Goal: Information Seeking & Learning: Find specific fact

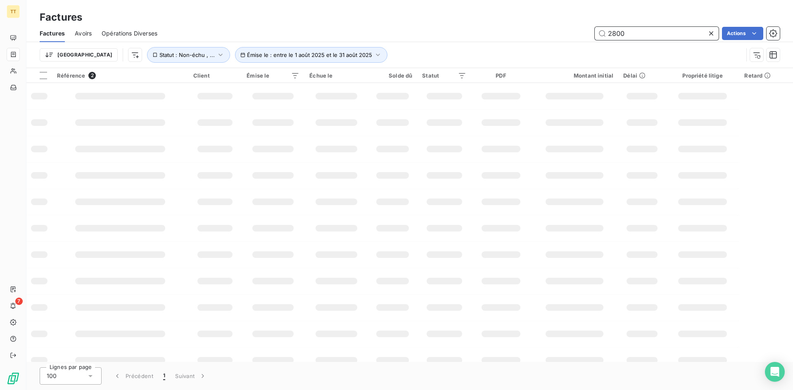
click at [614, 36] on input "2800" at bounding box center [656, 33] width 124 height 13
click at [613, 36] on input "2800" at bounding box center [656, 33] width 124 height 13
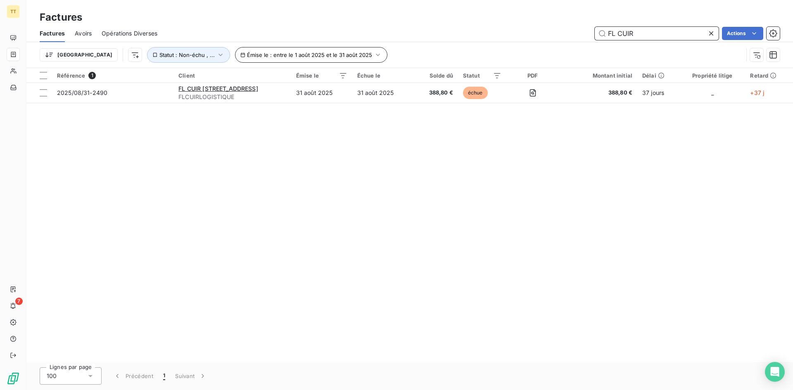
type input "FL CUIR"
click at [301, 54] on span "Émise le : entre le 1 août 2025 et le 31 août 2025" at bounding box center [309, 55] width 125 height 7
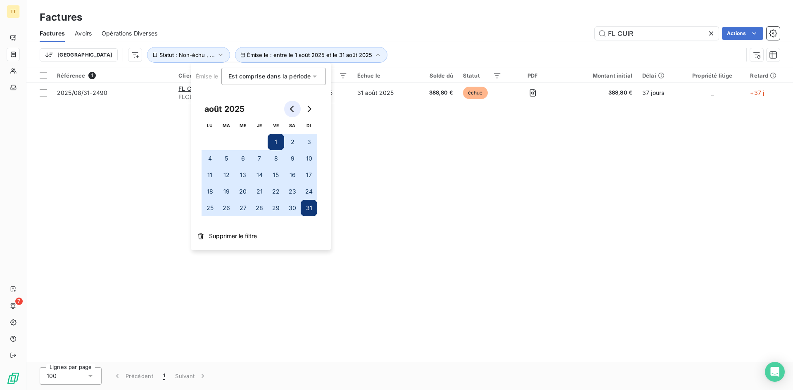
click at [288, 111] on button "Go to previous month" at bounding box center [292, 109] width 17 height 17
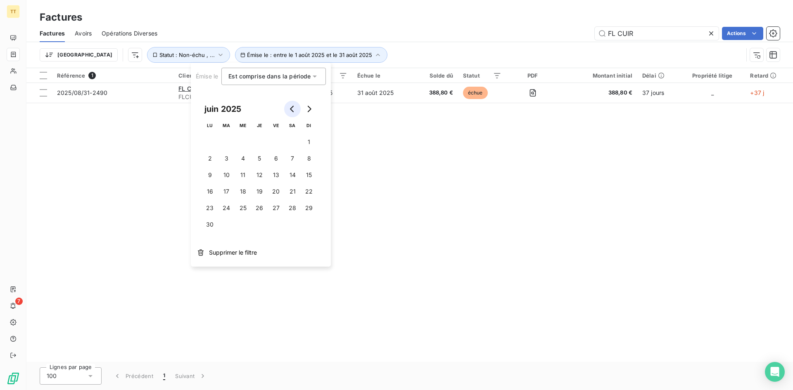
click at [288, 111] on button "Go to previous month" at bounding box center [292, 109] width 17 height 17
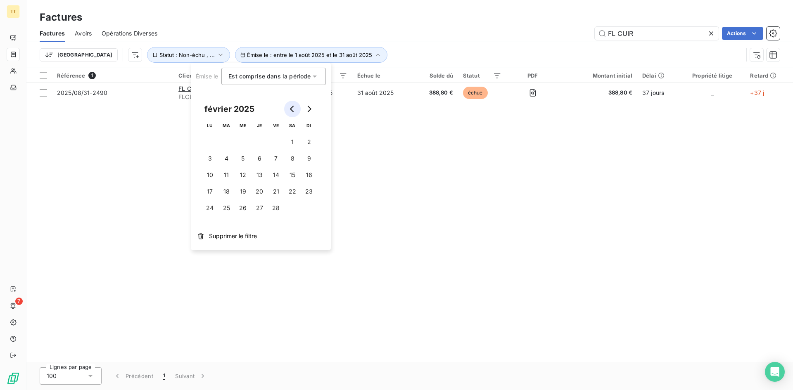
click at [288, 111] on button "Go to previous month" at bounding box center [292, 109] width 17 height 17
click at [221, 138] on button "1" at bounding box center [226, 142] width 17 height 17
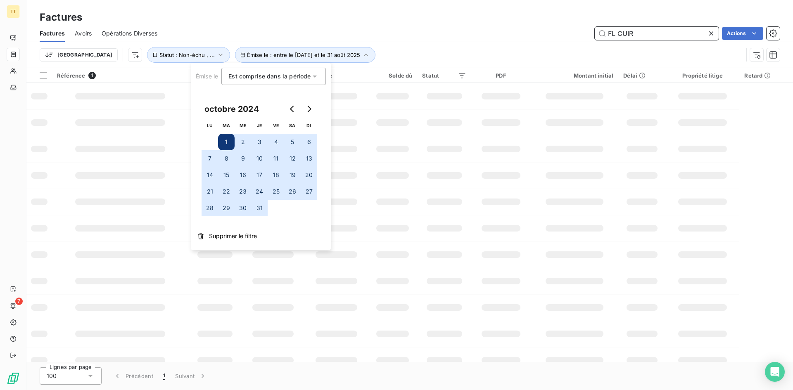
click at [654, 34] on input "FL CUIR" at bounding box center [656, 33] width 124 height 13
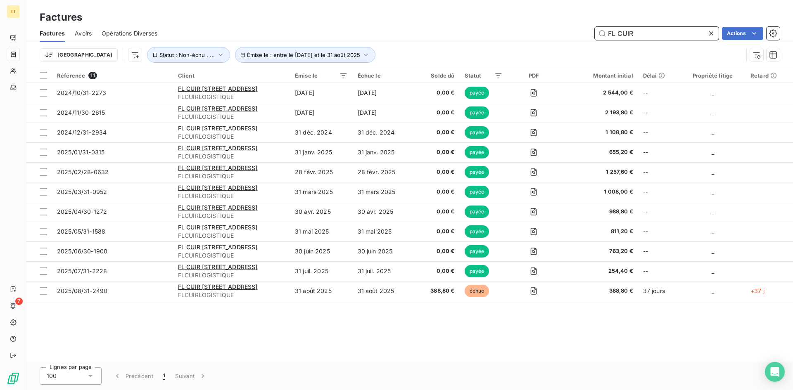
click at [621, 36] on input "FL CUIR" at bounding box center [656, 33] width 124 height 13
click at [623, 37] on input "FL CUIR" at bounding box center [656, 33] width 124 height 13
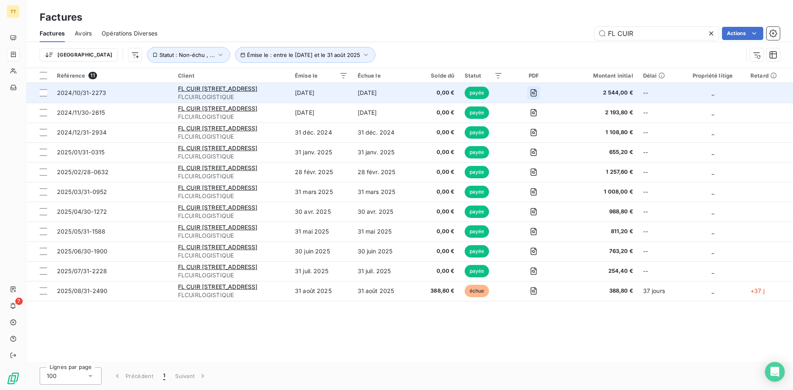
click at [537, 96] on icon "button" at bounding box center [534, 92] width 6 height 7
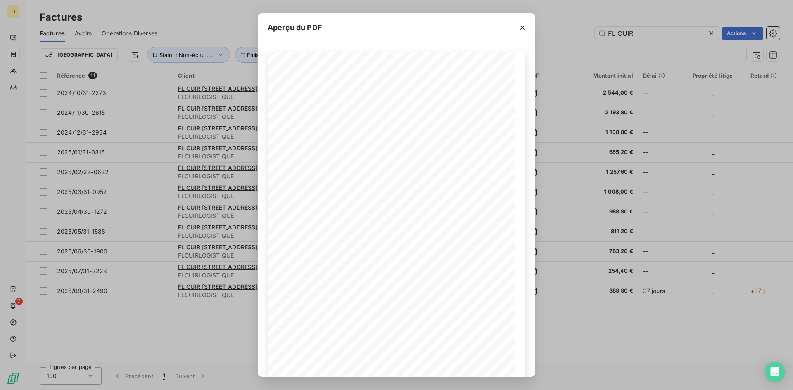
click at [505, 30] on div "Aperçu du PDF" at bounding box center [396, 27] width 277 height 29
click at [516, 29] on button "button" at bounding box center [522, 27] width 13 height 13
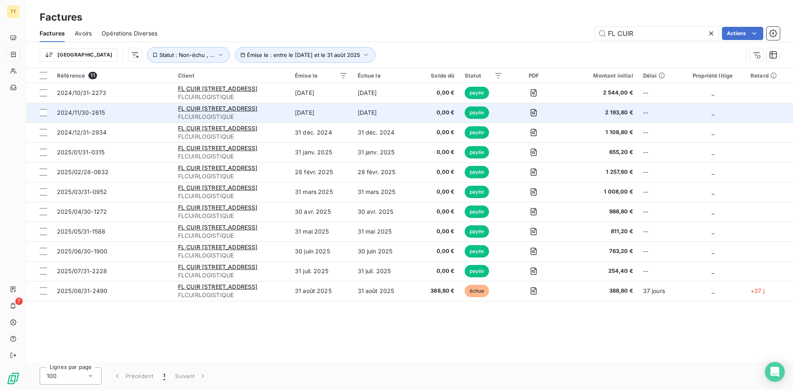
click at [545, 121] on td at bounding box center [533, 113] width 52 height 20
click at [538, 113] on icon "button" at bounding box center [533, 113] width 8 height 8
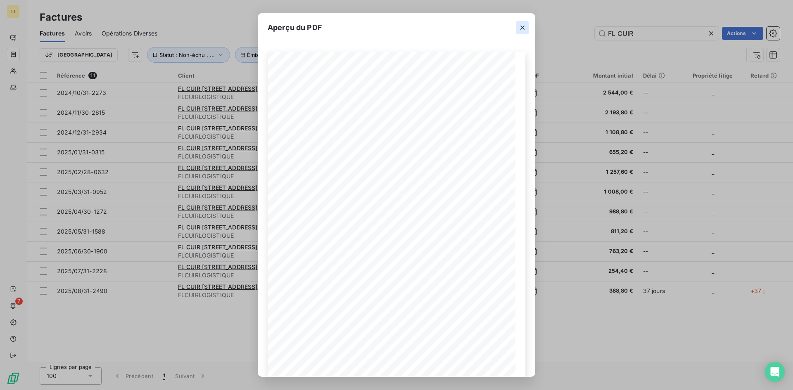
click at [527, 27] on button "button" at bounding box center [522, 27] width 13 height 13
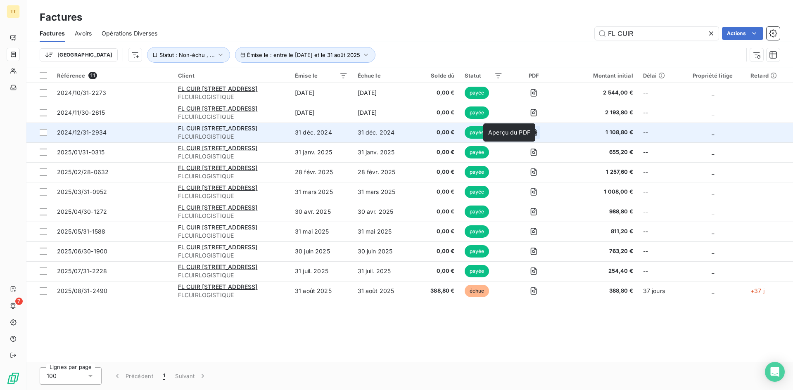
click at [538, 132] on icon "button" at bounding box center [533, 132] width 8 height 8
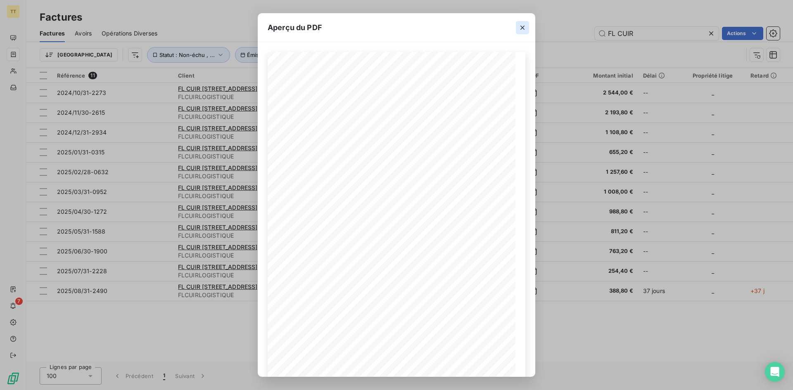
click at [517, 31] on button "button" at bounding box center [522, 27] width 13 height 13
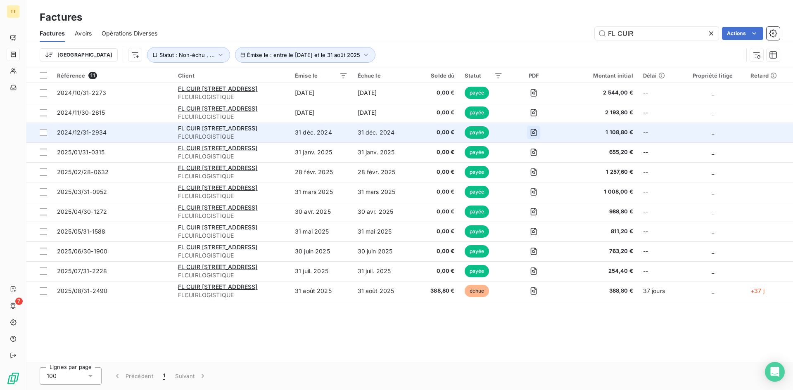
click at [538, 133] on icon "button" at bounding box center [533, 132] width 8 height 8
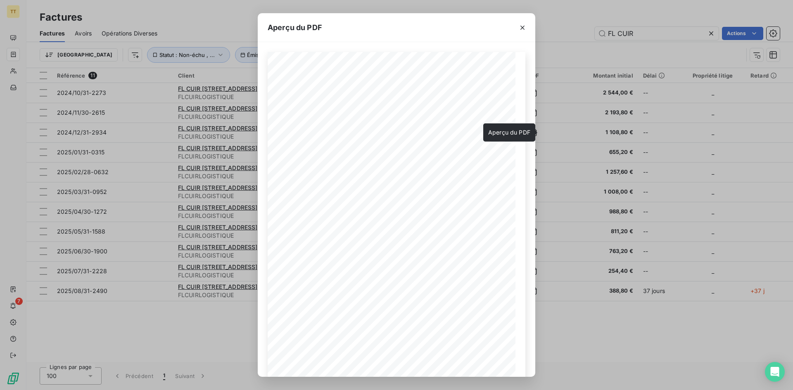
click at [496, 24] on div "Aperçu du PDF" at bounding box center [396, 27] width 277 height 29
click at [517, 14] on div at bounding box center [522, 27] width 26 height 28
click at [528, 23] on button "button" at bounding box center [522, 27] width 13 height 13
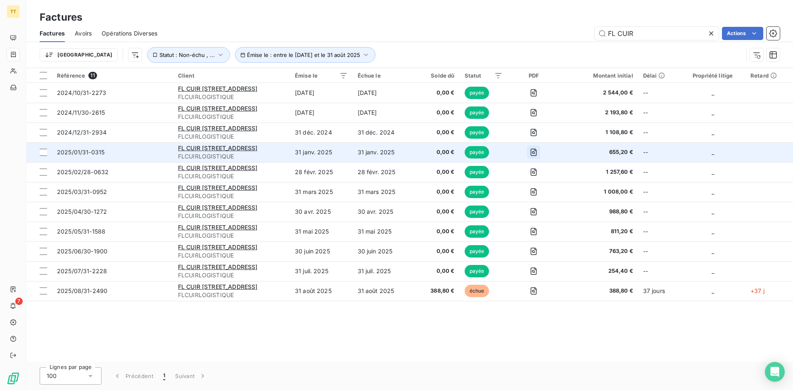
click at [535, 154] on icon "button" at bounding box center [533, 152] width 3 height 3
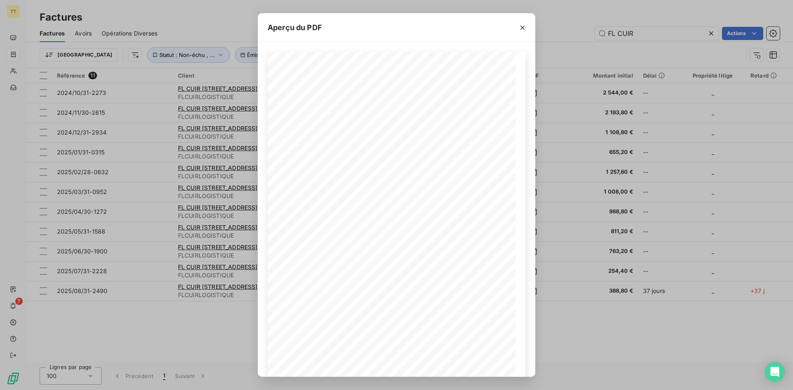
click at [635, 179] on div "Aperçu du PDF CODE CLIENT FLCUIRLOGISTIQUE FACTURE N°2025/01/31-0315 [DATE] DES…" at bounding box center [396, 195] width 793 height 390
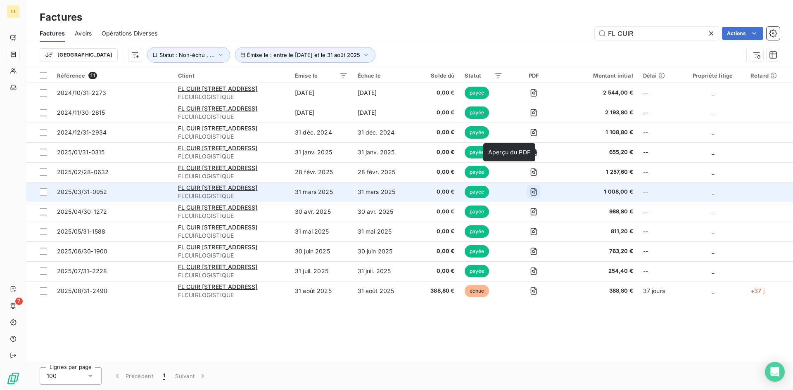
click at [538, 195] on icon "button" at bounding box center [533, 192] width 8 height 8
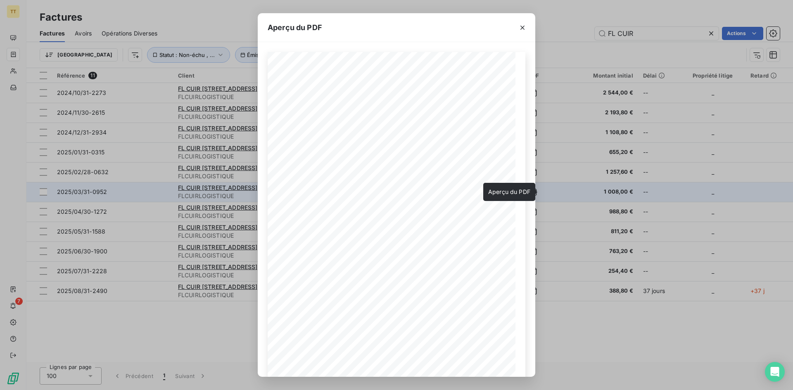
click at [644, 192] on div "Aperçu du PDF CODE CLIENT FLCUIRLOGISTIQUE FACTURE N°2025/03/31-0952 [DATE] DES…" at bounding box center [396, 195] width 793 height 390
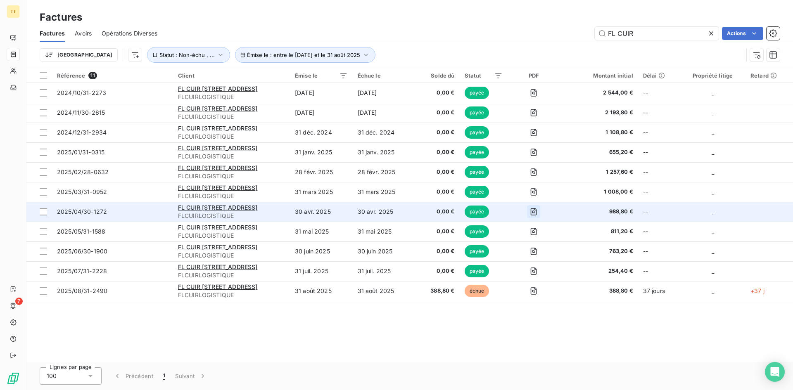
click at [537, 210] on icon "button" at bounding box center [534, 211] width 6 height 7
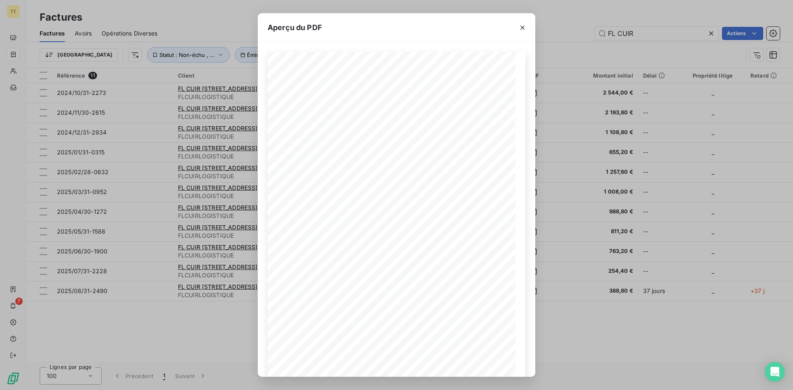
click at [581, 236] on div "Aperçu du PDF CODE CLIENT FLCUIRLOGISTIQUE FACTURE N°2025/04/30-1272 [DATE] DES…" at bounding box center [396, 195] width 793 height 390
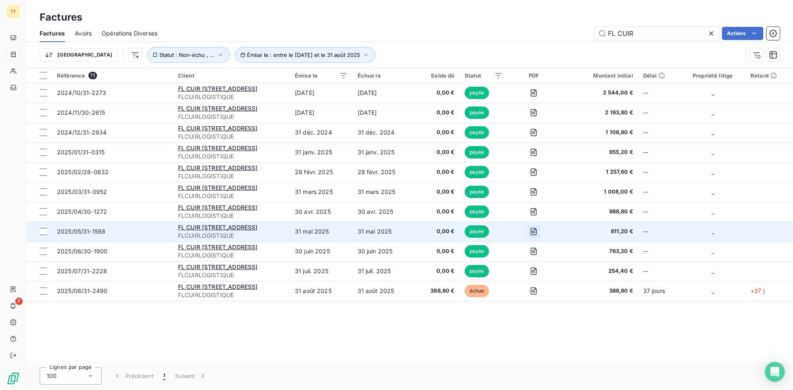
click at [540, 237] on button "button" at bounding box center [533, 231] width 13 height 13
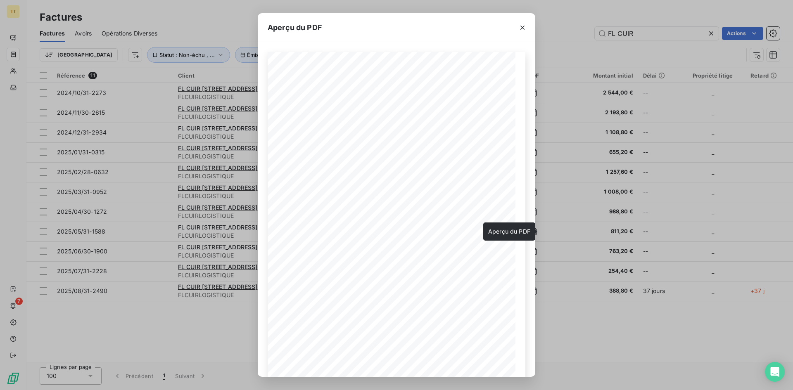
click at [654, 175] on div "Aperçu du PDF CODE CLIENT FLCUIRLOGISTIQUE FACTURE N°2025/05/31-1588 [DATE] DES…" at bounding box center [396, 195] width 793 height 390
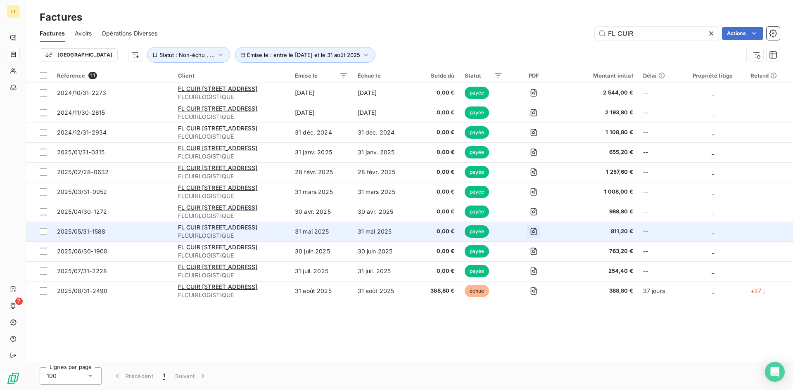
click at [538, 229] on icon "button" at bounding box center [533, 231] width 8 height 8
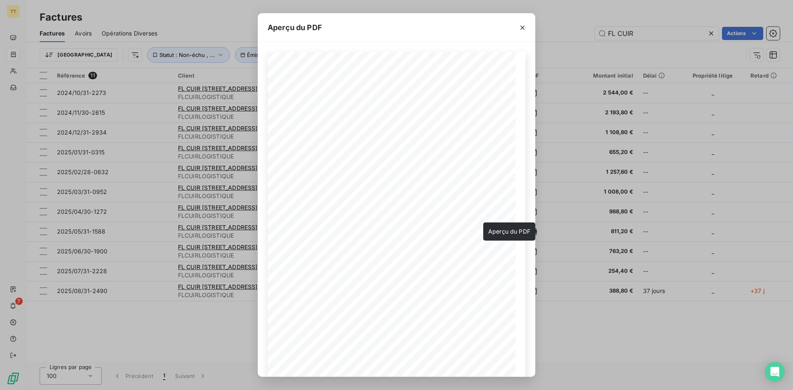
click at [519, 26] on icon "button" at bounding box center [522, 28] width 8 height 8
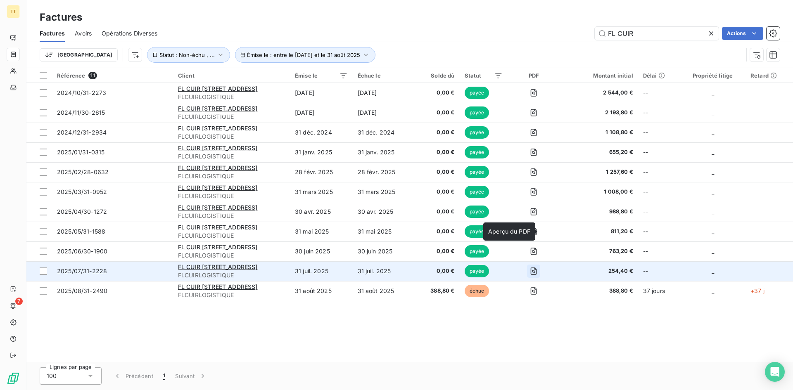
click at [537, 268] on icon "button" at bounding box center [534, 271] width 6 height 7
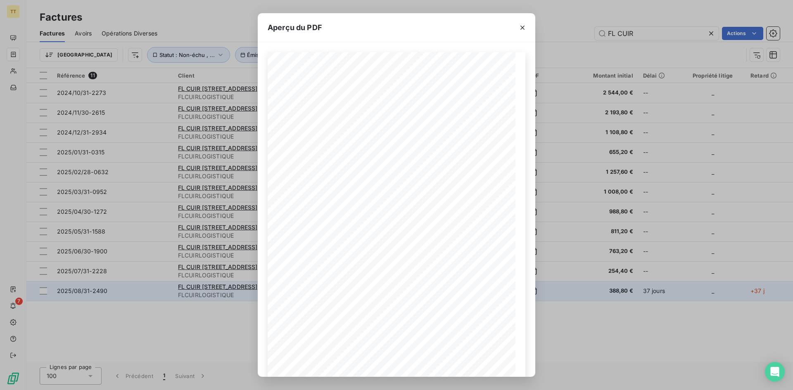
click at [651, 300] on div "Aperçu du PDF CODE CLIENT FLCUIRLOGISTIQUE FACTURE N°2025/07/31-2228 [DATE] DES…" at bounding box center [396, 195] width 793 height 390
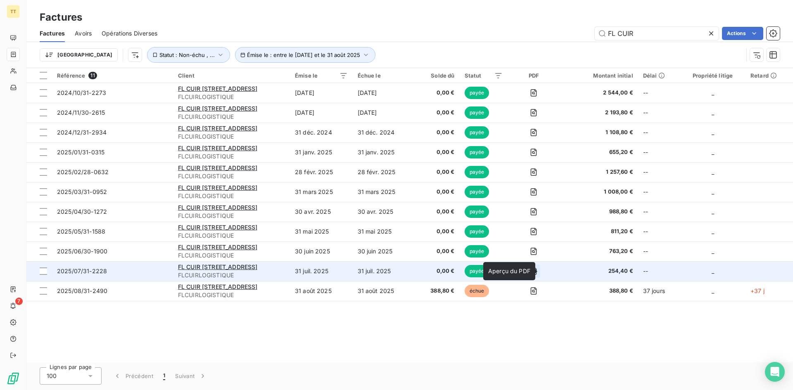
click at [538, 274] on icon "button" at bounding box center [533, 271] width 8 height 8
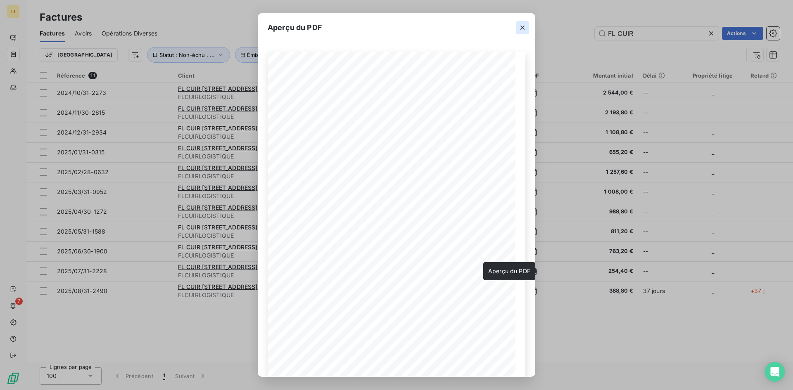
click at [519, 24] on icon "button" at bounding box center [522, 28] width 8 height 8
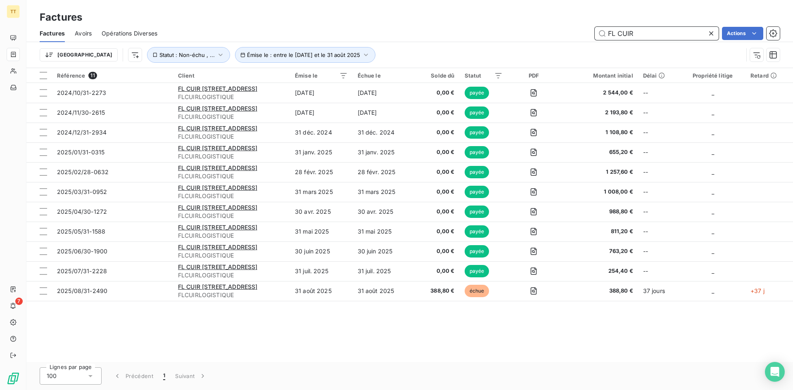
click at [643, 27] on input "FL CUIR" at bounding box center [656, 33] width 124 height 13
click at [663, 33] on input "FL CUIR" at bounding box center [656, 33] width 124 height 13
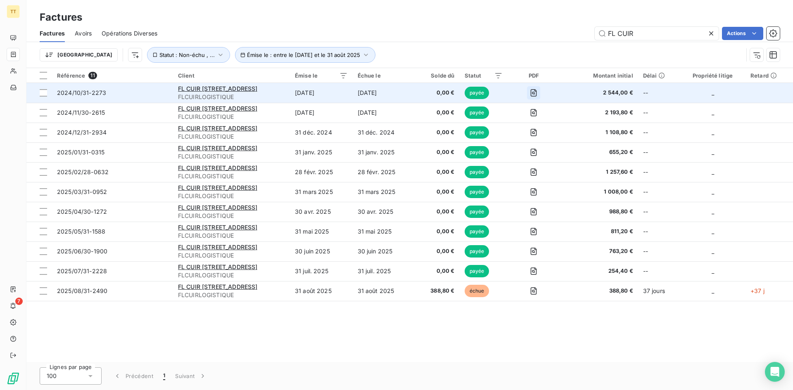
click at [538, 91] on icon "button" at bounding box center [533, 93] width 8 height 8
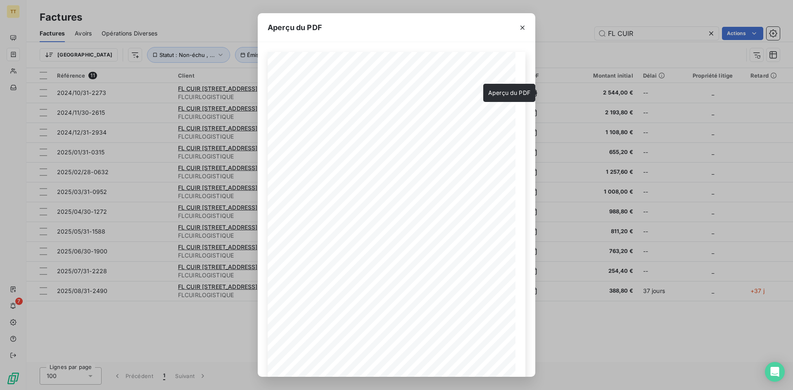
click at [522, 24] on icon "button" at bounding box center [522, 28] width 8 height 8
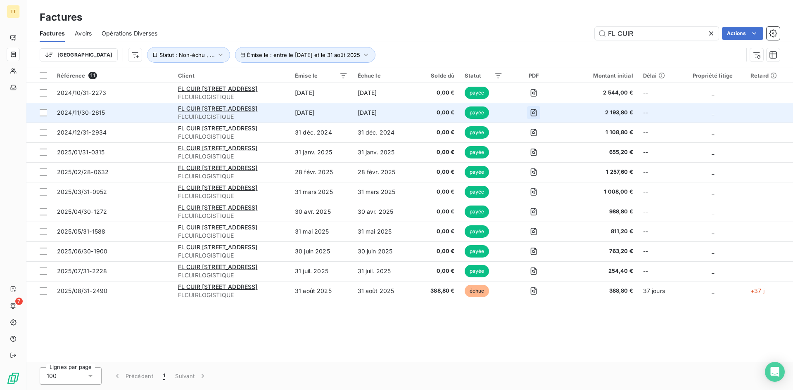
click at [538, 109] on icon "button" at bounding box center [533, 113] width 8 height 8
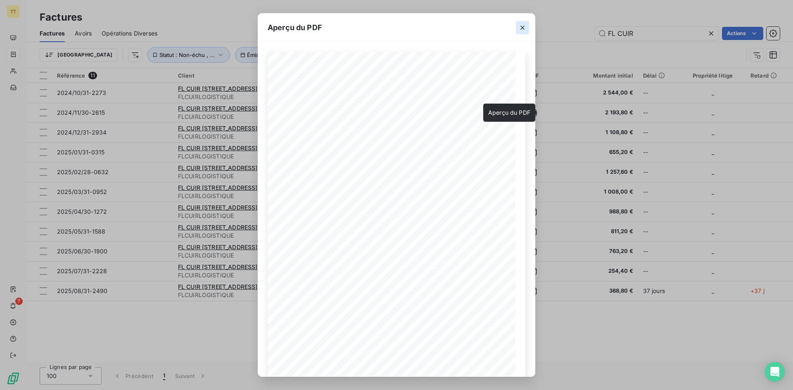
click at [524, 27] on icon "button" at bounding box center [522, 28] width 8 height 8
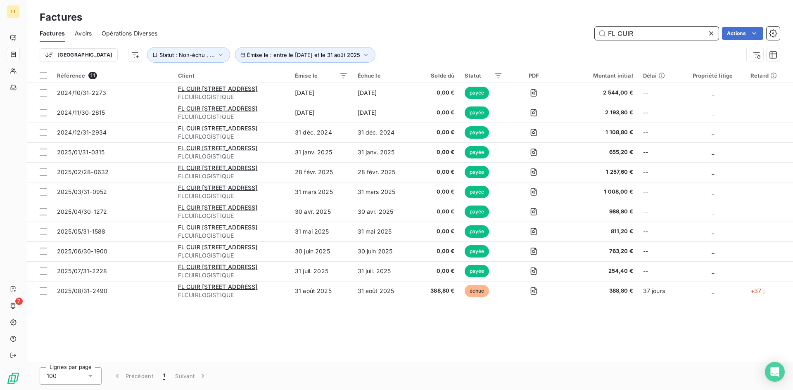
click at [651, 36] on input "FL CUIR" at bounding box center [656, 33] width 124 height 13
click at [651, 35] on input "FL CUIR" at bounding box center [656, 33] width 124 height 13
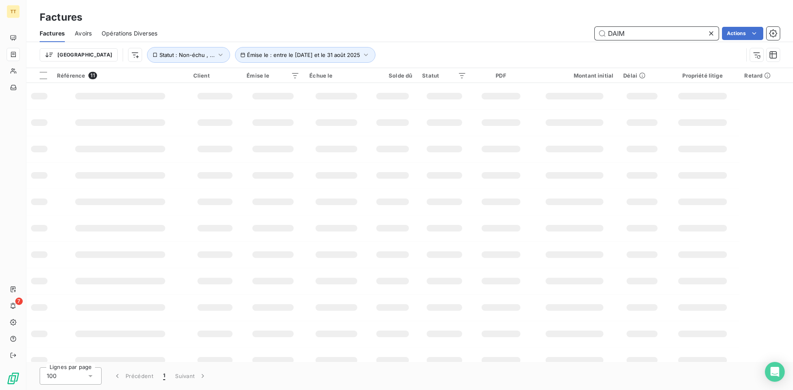
type input "DAIM"
click at [711, 35] on icon at bounding box center [711, 33] width 8 height 8
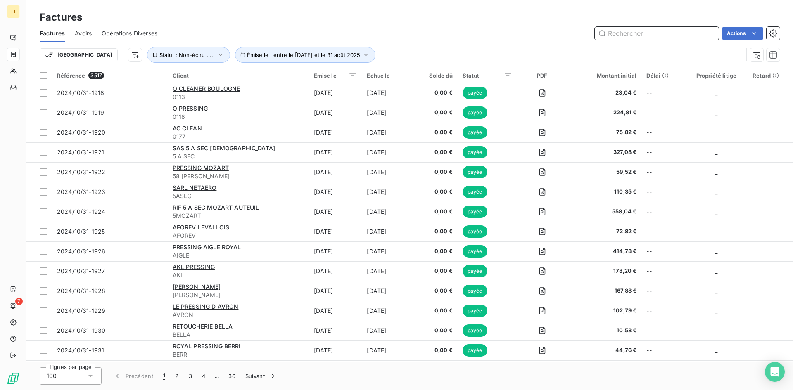
click at [638, 40] on input "text" at bounding box center [656, 33] width 124 height 13
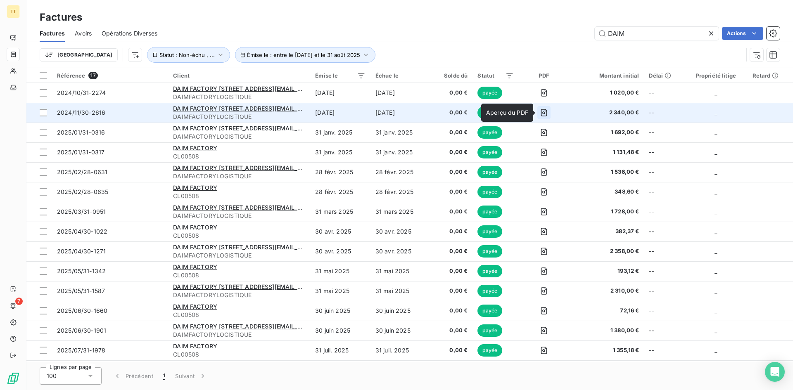
click at [548, 111] on button "button" at bounding box center [543, 112] width 13 height 13
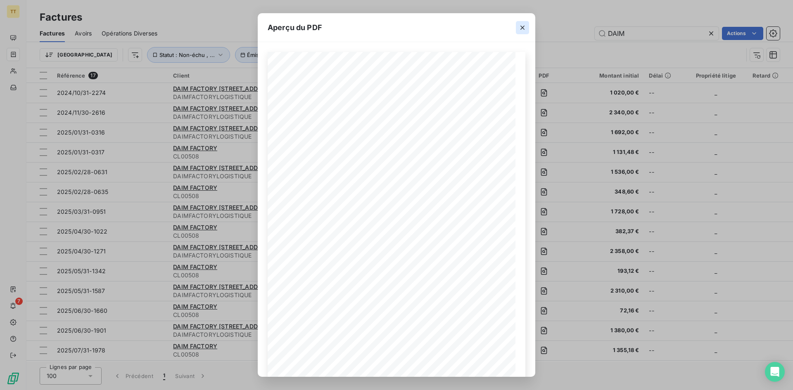
click at [519, 32] on button "button" at bounding box center [522, 27] width 13 height 13
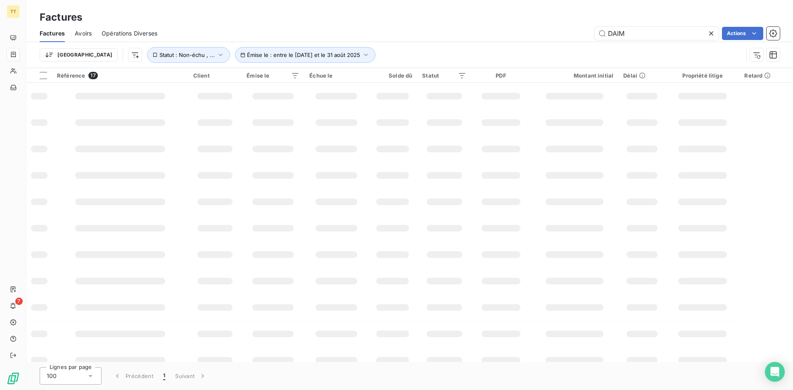
click at [643, 40] on div "Factures Avoirs Opérations Diverses DAIM Actions" at bounding box center [409, 33] width 766 height 17
click at [642, 39] on input "DAIM" at bounding box center [656, 33] width 124 height 13
click at [641, 38] on input "DAIM" at bounding box center [656, 33] width 124 height 13
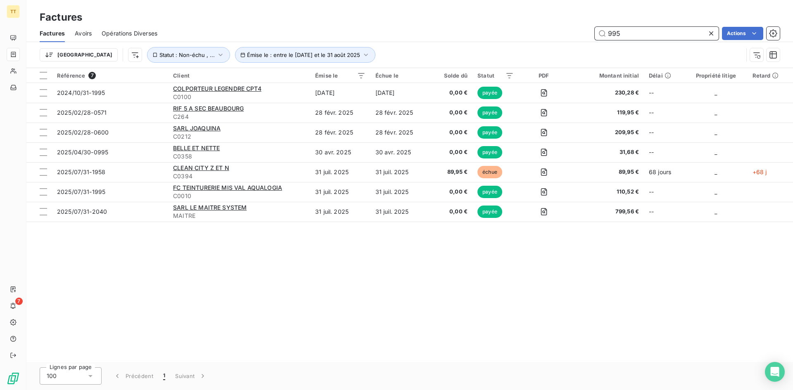
click at [617, 33] on input "995" at bounding box center [656, 33] width 124 height 13
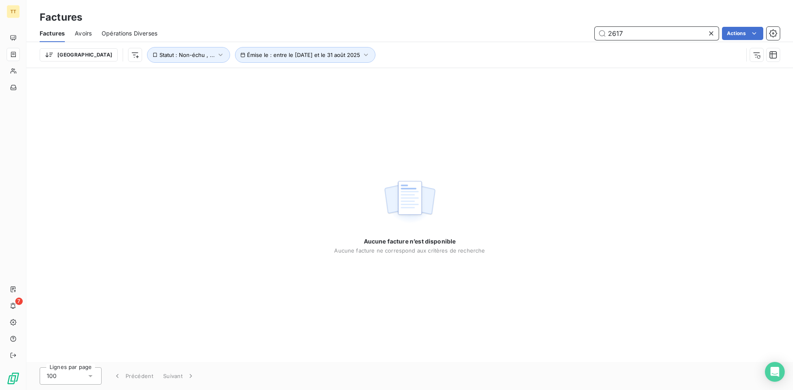
click at [625, 30] on input "2617" at bounding box center [656, 33] width 124 height 13
click at [632, 33] on input "2617" at bounding box center [656, 33] width 124 height 13
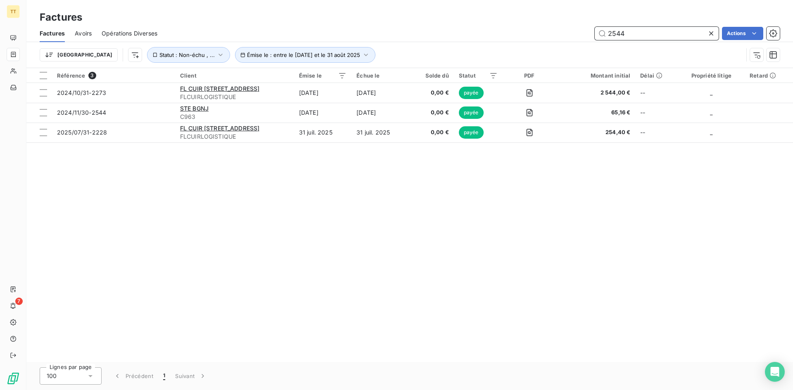
click at [625, 37] on input "2544" at bounding box center [656, 33] width 124 height 13
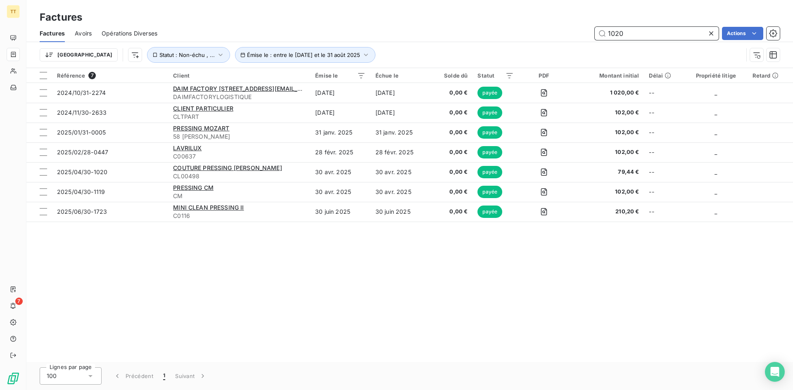
click at [675, 36] on input "1020" at bounding box center [656, 33] width 124 height 13
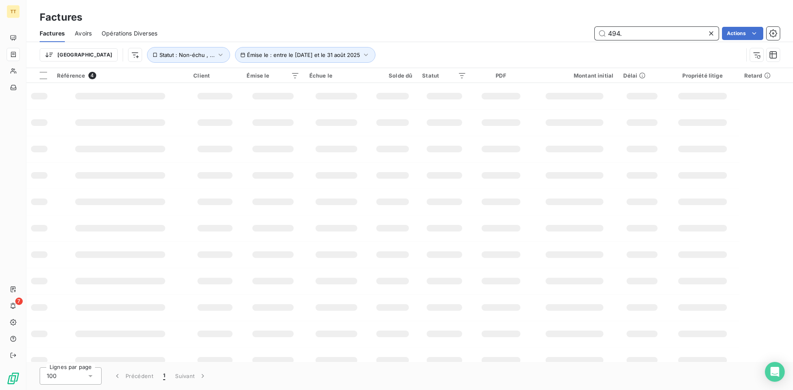
click at [623, 35] on input "494." at bounding box center [656, 33] width 124 height 13
click at [619, 32] on input "494." at bounding box center [656, 33] width 124 height 13
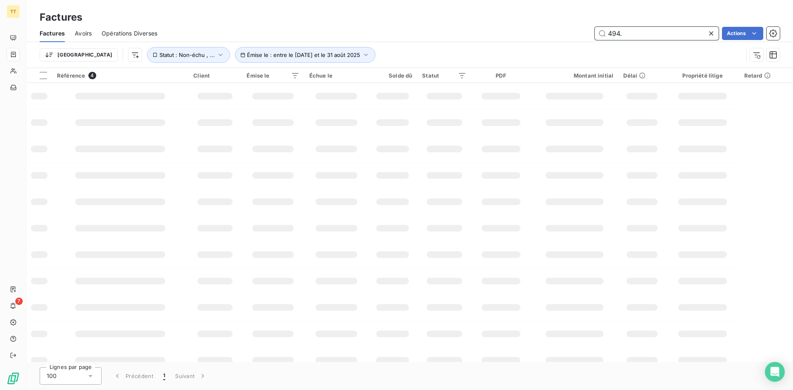
click at [619, 32] on input "494." at bounding box center [656, 33] width 124 height 13
type input "348.6"
